Goal: Information Seeking & Learning: Check status

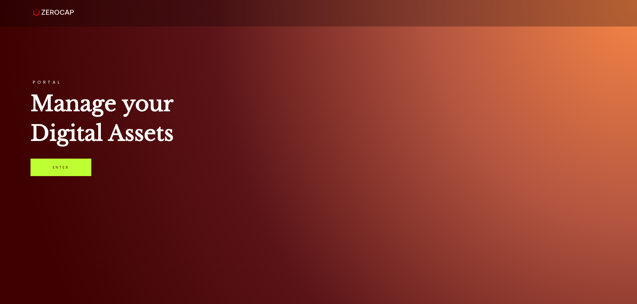
drag, startPoint x: 0, startPoint y: 0, endPoint x: 61, endPoint y: 166, distance: 176.9
click at [61, 166] on link "Enter" at bounding box center [61, 168] width 61 height 18
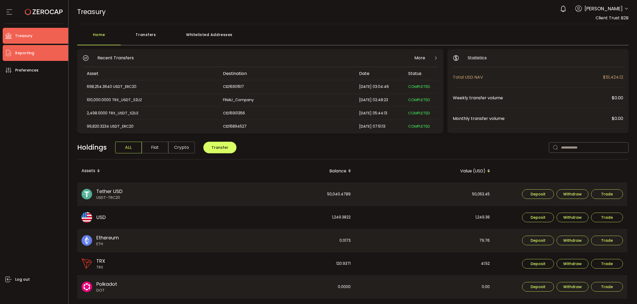
click at [23, 54] on span "Reporting" at bounding box center [24, 53] width 19 height 8
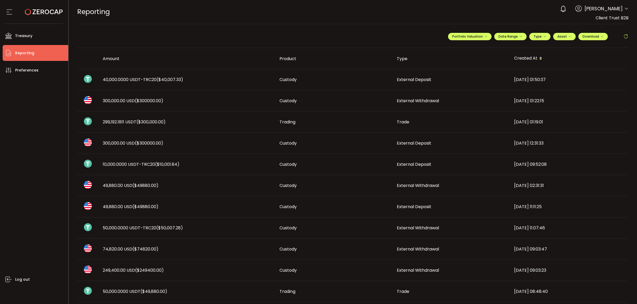
click at [134, 80] on span "40,000.0000 USDT-TRC20 ($40,007.33)" at bounding box center [143, 80] width 80 height 6
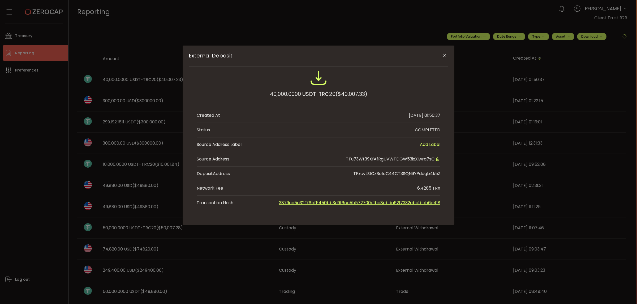
click at [438, 160] on icon "External Deposit" at bounding box center [438, 159] width 4 height 4
click at [442, 56] on icon "Close" at bounding box center [444, 55] width 5 height 5
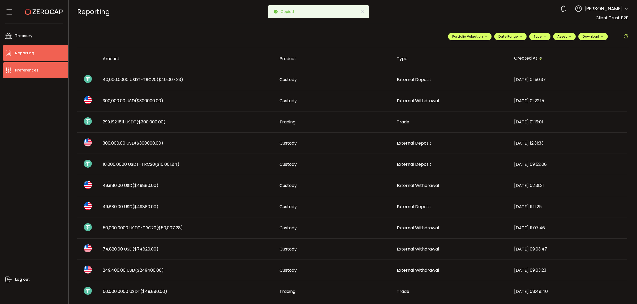
click at [28, 68] on span "Preferences" at bounding box center [26, 71] width 23 height 8
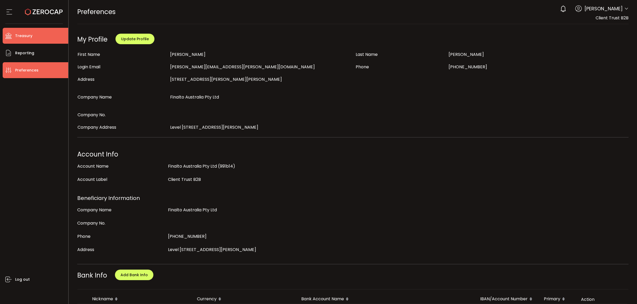
click at [29, 38] on span "Treasury" at bounding box center [23, 36] width 17 height 8
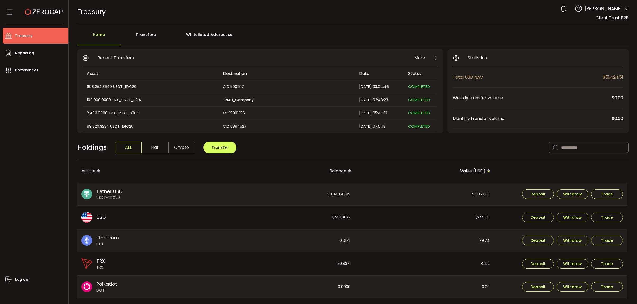
click at [212, 28] on main "Home Transfers Whitelisted Addresses Recent Transfers More Asset Destination Da…" at bounding box center [353, 231] width 568 height 415
drag, startPoint x: 215, startPoint y: 33, endPoint x: 227, endPoint y: 36, distance: 12.6
click at [216, 34] on div "Whitelisted Addresses" at bounding box center [209, 37] width 76 height 16
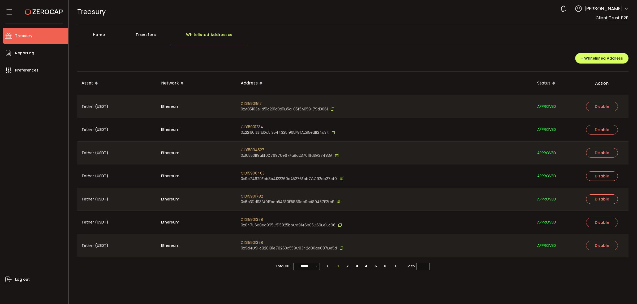
click at [395, 265] on icon "button" at bounding box center [395, 266] width 5 height 3
type input "*"
click at [317, 267] on icon at bounding box center [316, 267] width 5 height 6
click at [308, 255] on span "100/page" at bounding box center [307, 253] width 17 height 5
type input "********"
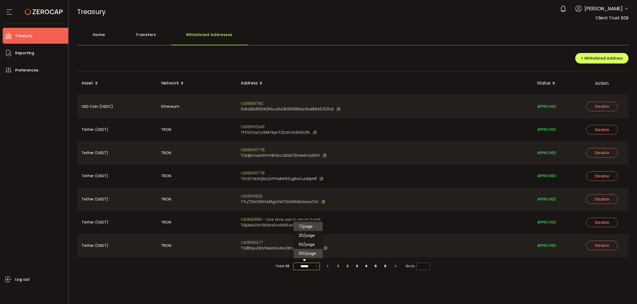
type input "*"
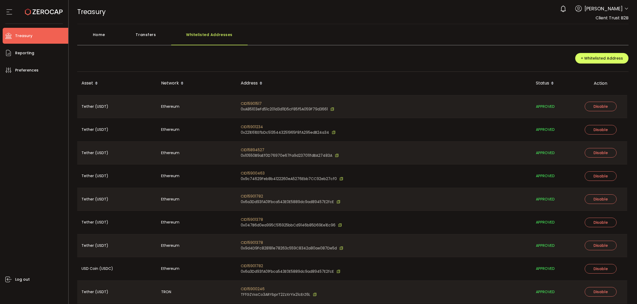
scroll to position [212, 0]
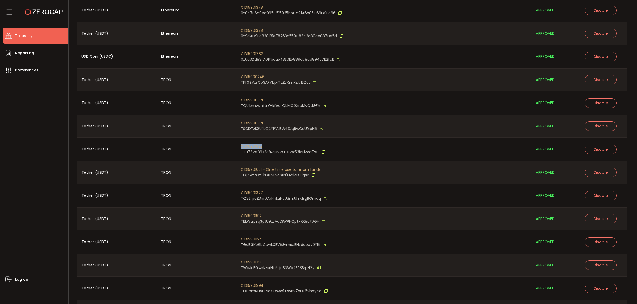
drag, startPoint x: 266, startPoint y: 145, endPoint x: 240, endPoint y: 147, distance: 26.3
click at [240, 147] on div "CID15901532 TTu73Wt39XfAfRgUVWTDGW53ixXiwra7sC" at bounding box center [383, 149] width 295 height 23
copy span "CID15901532"
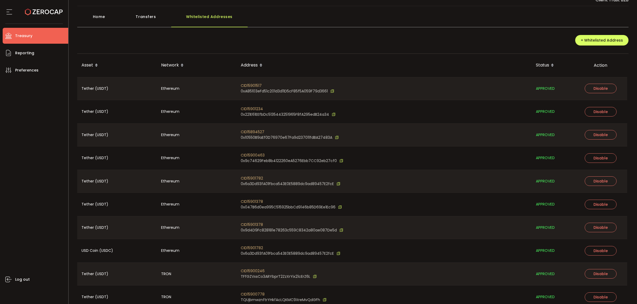
scroll to position [0, 0]
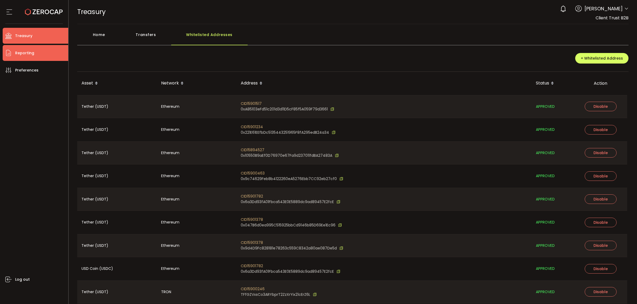
click at [23, 52] on span "Reporting" at bounding box center [24, 53] width 19 height 8
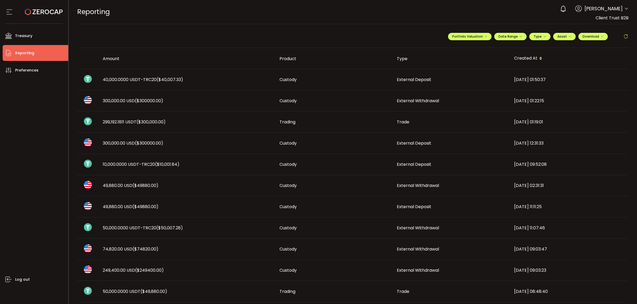
click at [121, 204] on span "49,880.00 USD ($49880.00)" at bounding box center [131, 207] width 56 height 6
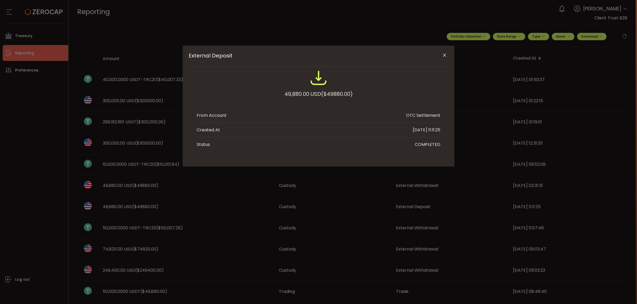
drag, startPoint x: 118, startPoint y: 187, endPoint x: 259, endPoint y: 164, distance: 142.9
click at [124, 184] on div "External Deposit 49,880.00 USD ($49880.00) From Account OTC Settlement Created …" at bounding box center [318, 152] width 637 height 304
click at [443, 53] on icon "Close" at bounding box center [444, 55] width 5 height 5
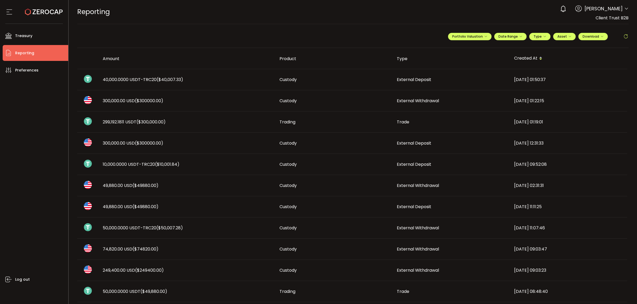
drag, startPoint x: 130, startPoint y: 187, endPoint x: 136, endPoint y: 189, distance: 6.0
click at [132, 187] on span "49,880.00 USD ($49880.00)" at bounding box center [131, 186] width 56 height 6
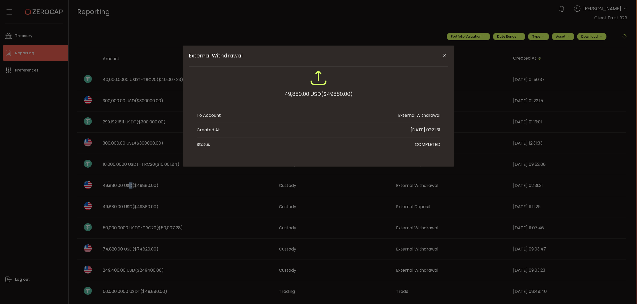
click at [443, 54] on icon "Close" at bounding box center [444, 55] width 5 height 5
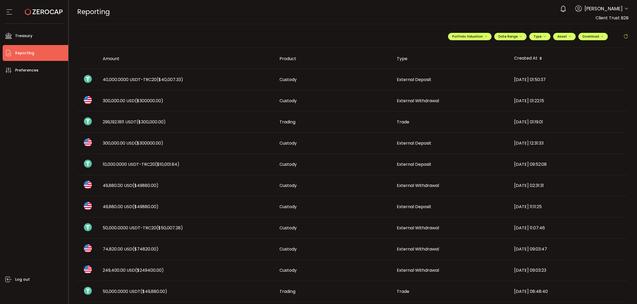
click at [136, 292] on span "50,000.0000 USDT ($49,880.00)" at bounding box center [135, 292] width 64 height 6
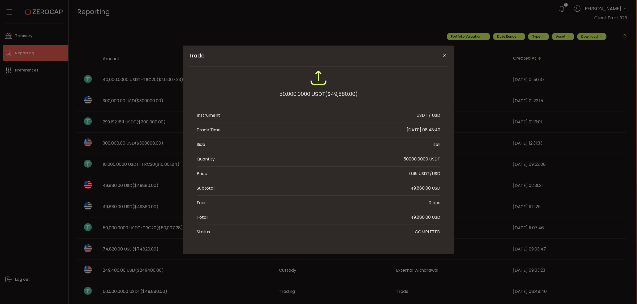
click at [443, 55] on icon "Close" at bounding box center [444, 55] width 5 height 5
